Goal: Task Accomplishment & Management: Manage account settings

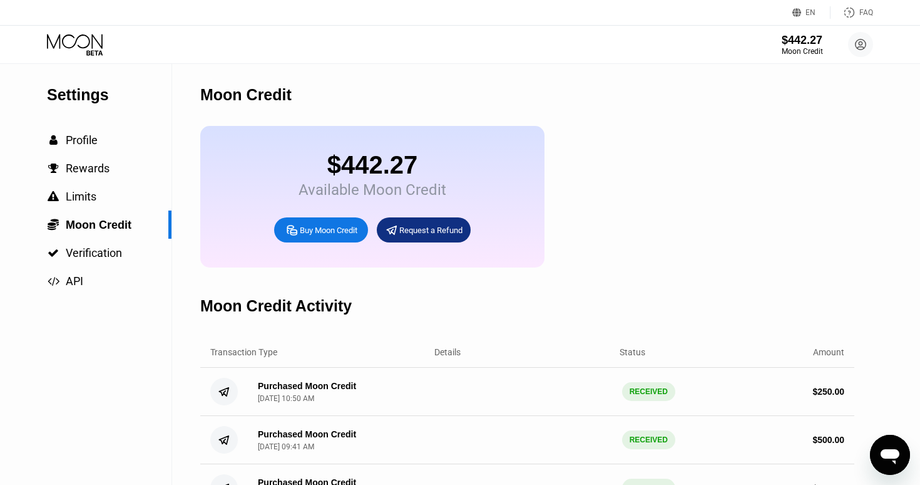
click at [90, 56] on div "$442.27 Moon Credit [PERSON_NAME] [EMAIL_ADDRESS][DOMAIN_NAME]  Home Settings …" at bounding box center [460, 45] width 920 height 38
click at [87, 44] on icon at bounding box center [76, 45] width 58 height 22
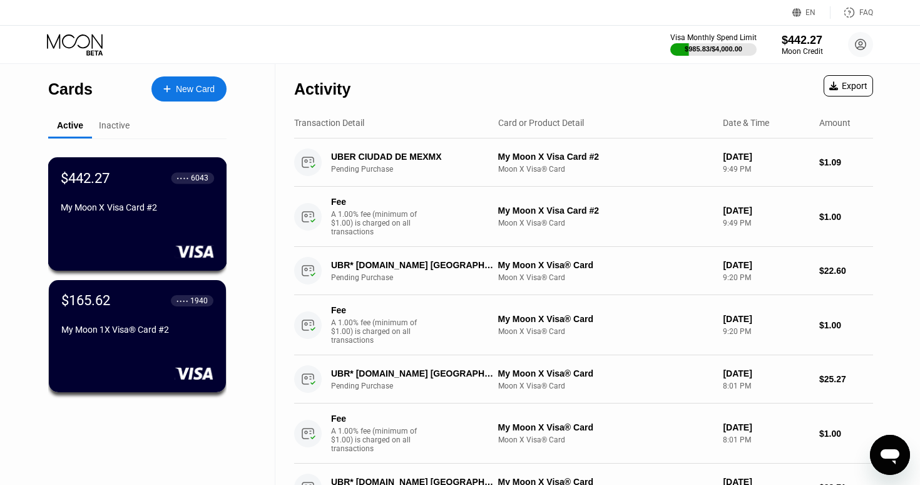
click at [186, 174] on div "● ● ● ● 6043" at bounding box center [193, 177] width 32 height 9
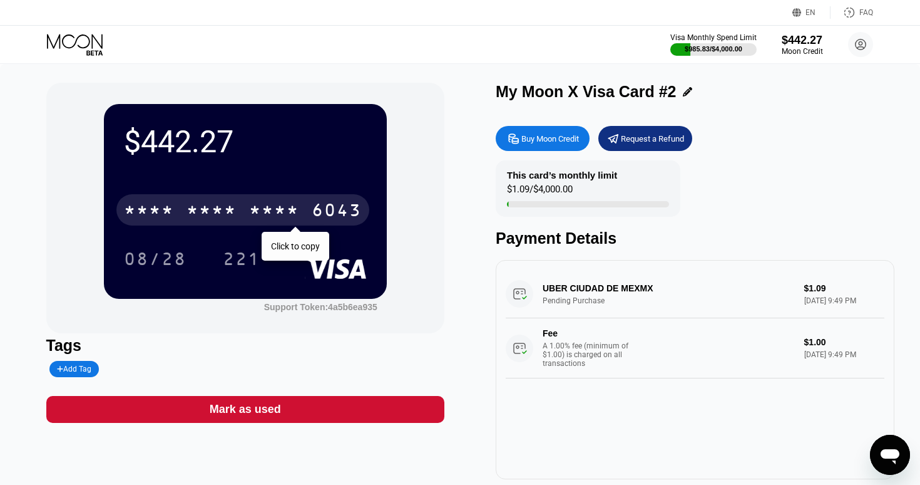
click at [284, 206] on div "* * * *" at bounding box center [274, 212] width 50 height 20
click at [284, 206] on div "2022" at bounding box center [274, 212] width 50 height 20
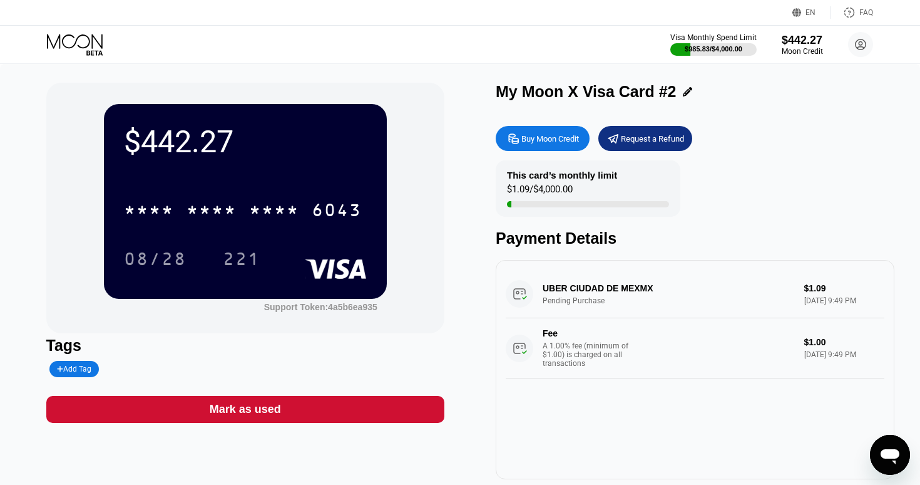
click at [230, 275] on div "$442.27 * * * * * * * * * * * * 6043 08/28 221" at bounding box center [245, 201] width 283 height 195
click at [241, 261] on div "221" at bounding box center [242, 260] width 38 height 20
